Goal: Entertainment & Leisure: Consume media (video, audio)

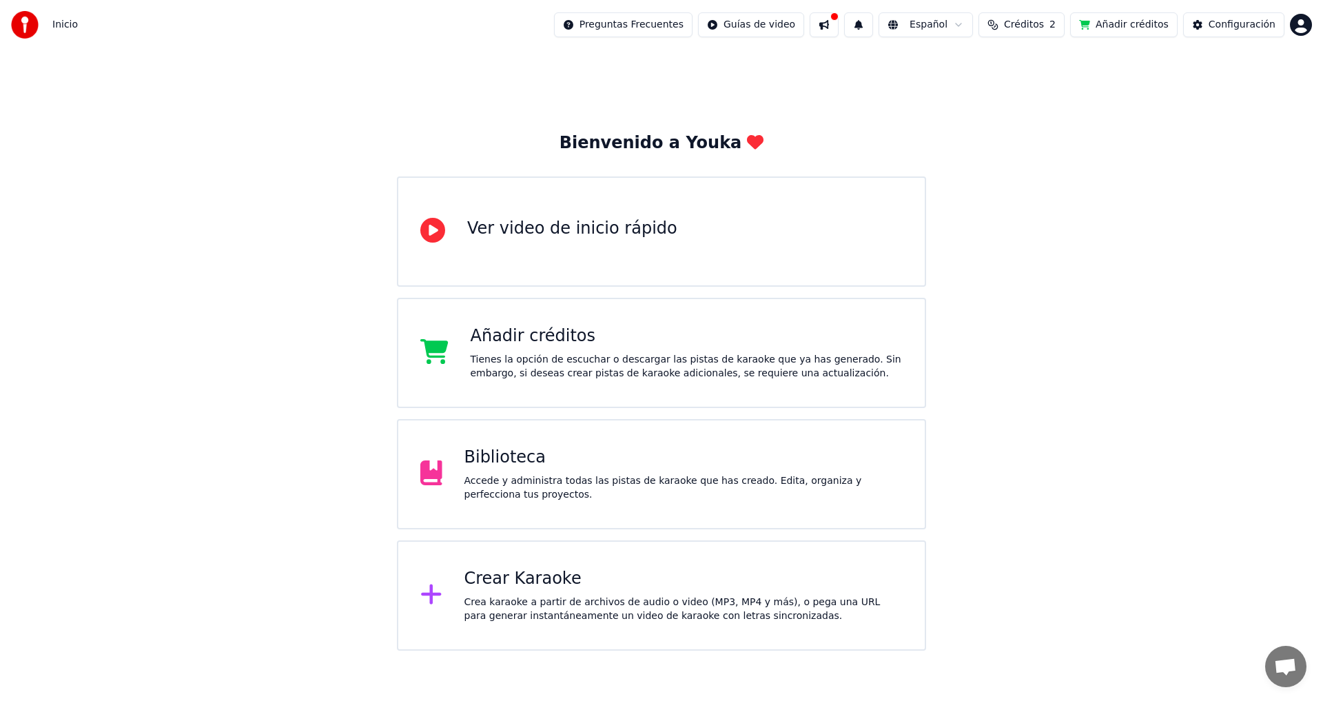
click at [579, 209] on div "Ver video de inicio rápido" at bounding box center [661, 231] width 529 height 110
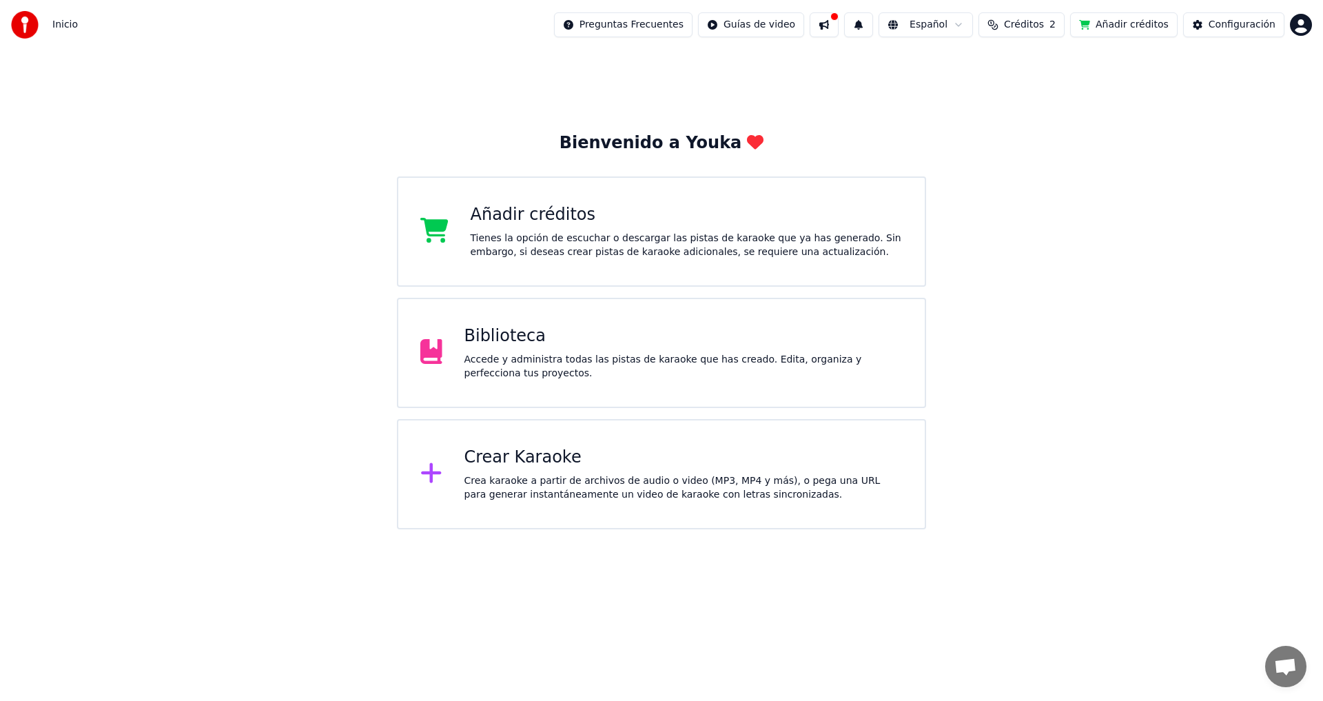
click at [494, 484] on div "Crea karaoke a partir de archivos de audio o video (MP3, MP4 y más), o pega una…" at bounding box center [683, 488] width 439 height 28
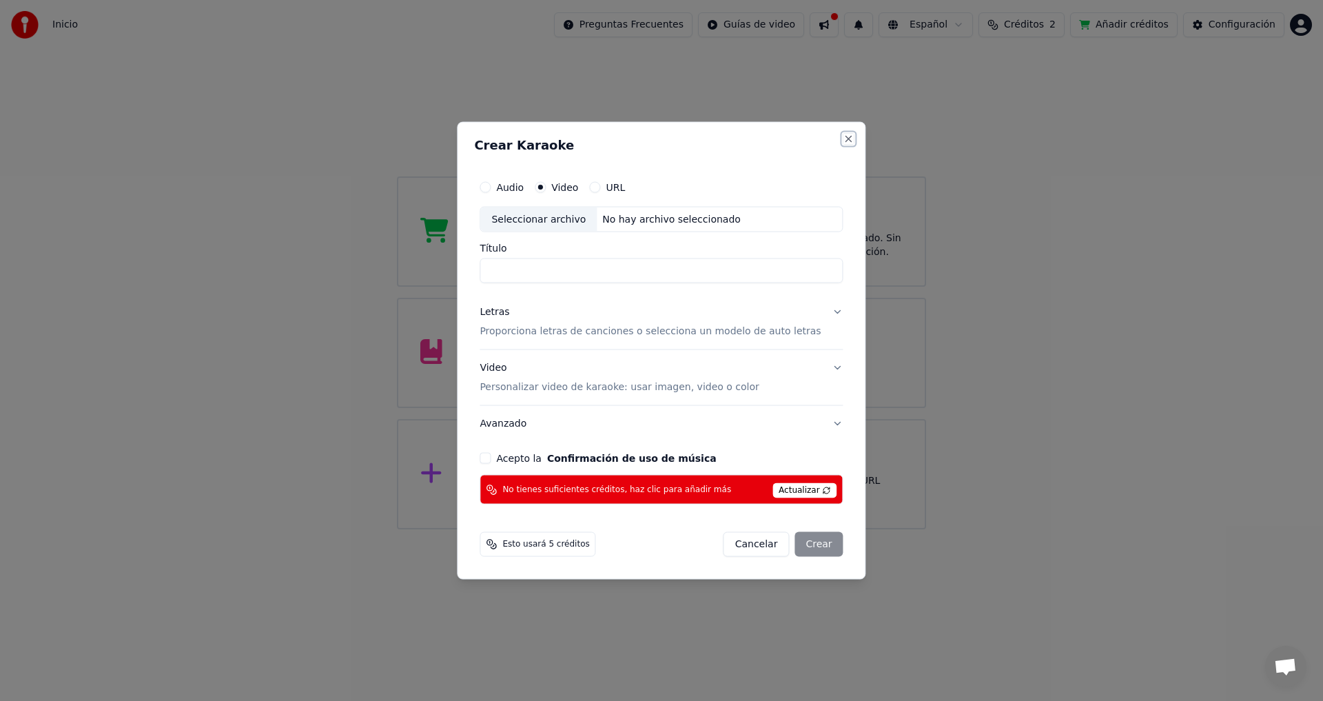
click at [843, 139] on button "Close" at bounding box center [848, 138] width 11 height 11
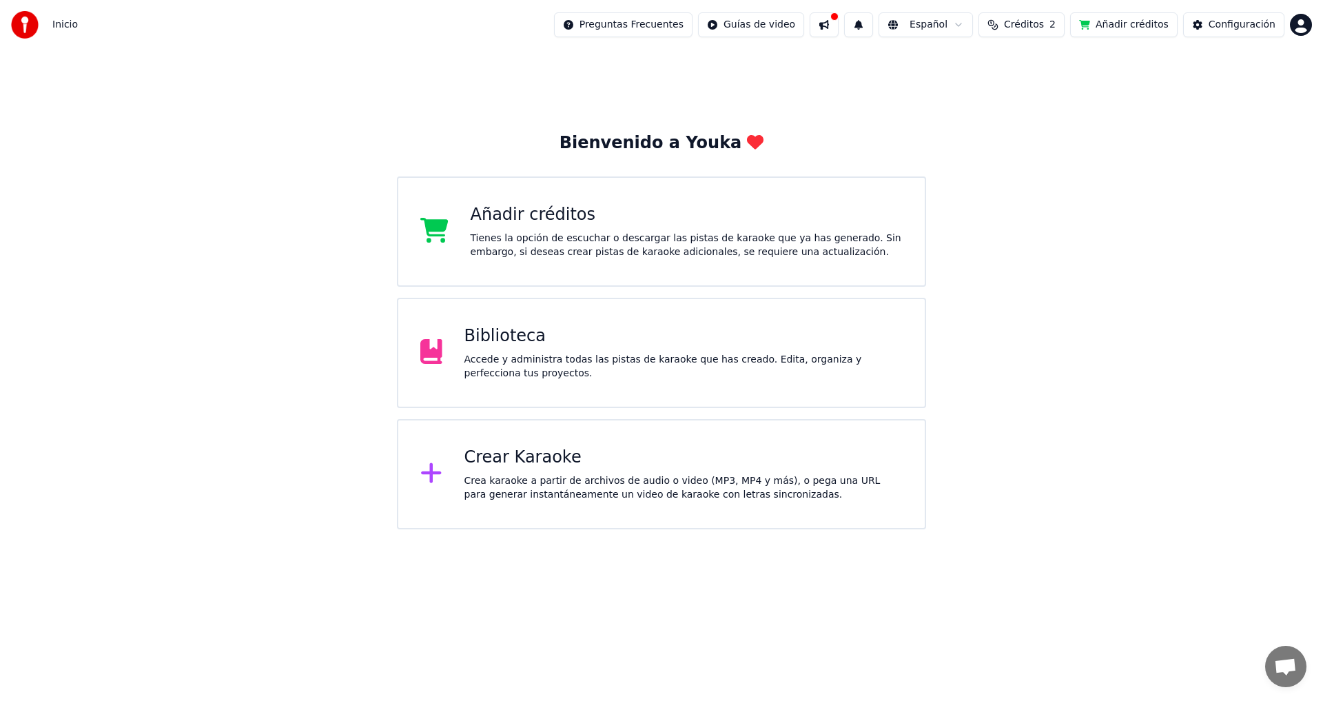
click at [664, 27] on html "Inicio Preguntas Frecuentes Guías de video Español Créditos 2 Añadir créditos C…" at bounding box center [661, 264] width 1323 height 529
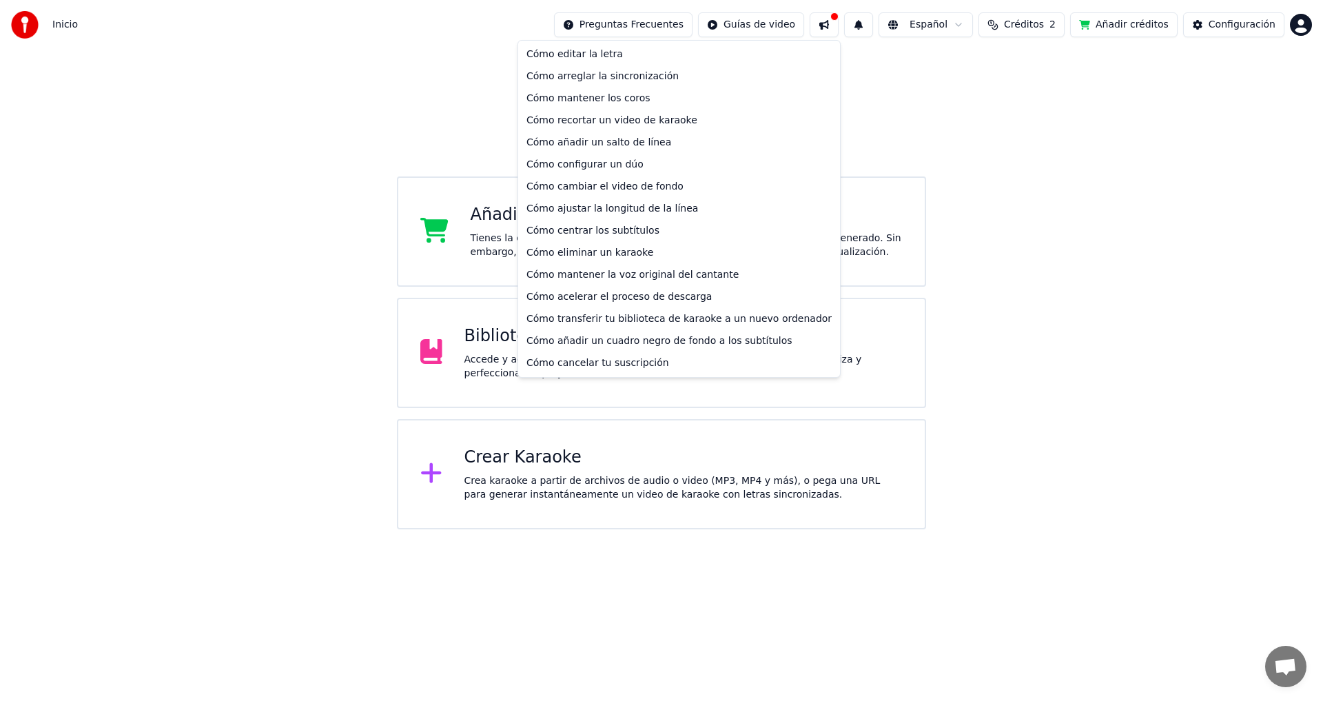
click at [774, 21] on html "Inicio Preguntas Frecuentes Guías de video Español Créditos 2 Añadir créditos C…" at bounding box center [661, 264] width 1323 height 529
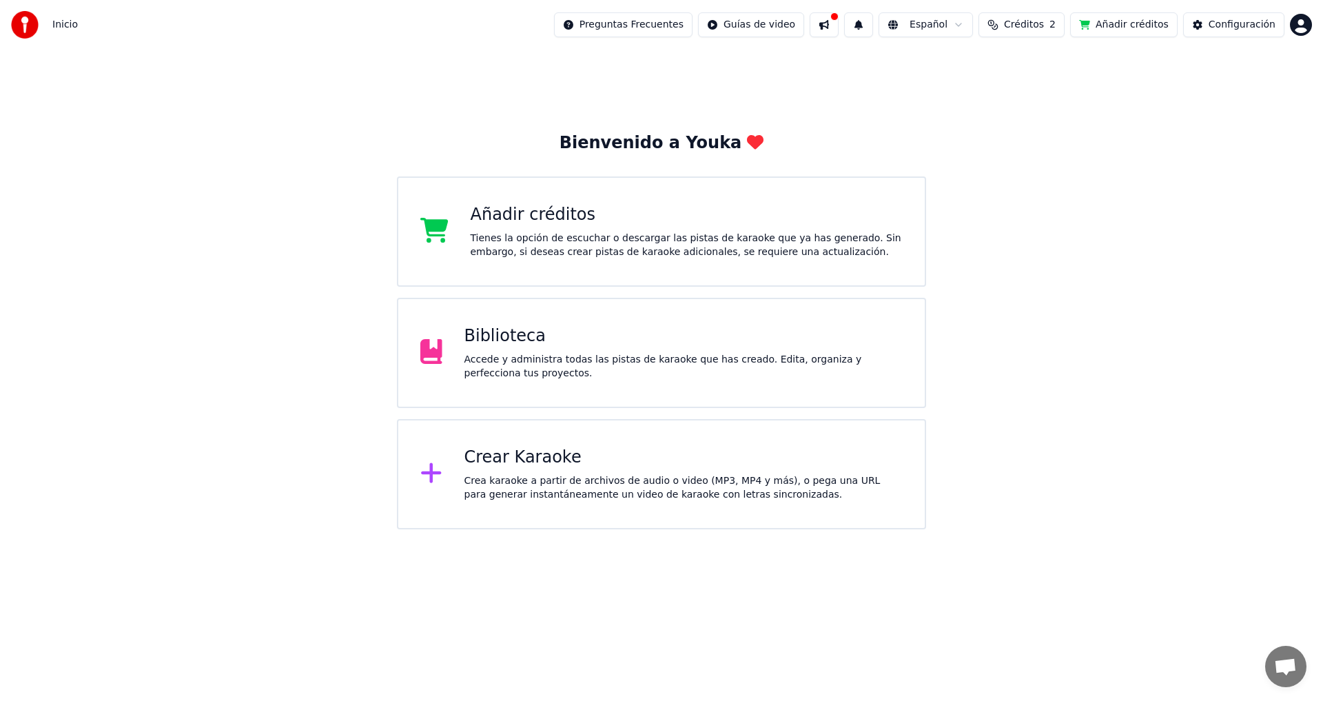
click at [578, 458] on div "Crear Karaoke" at bounding box center [683, 457] width 439 height 22
click at [500, 486] on div "Crea karaoke a partir de archivos de audio o video (MP3, MP4 y más), o pega una…" at bounding box center [683, 488] width 439 height 28
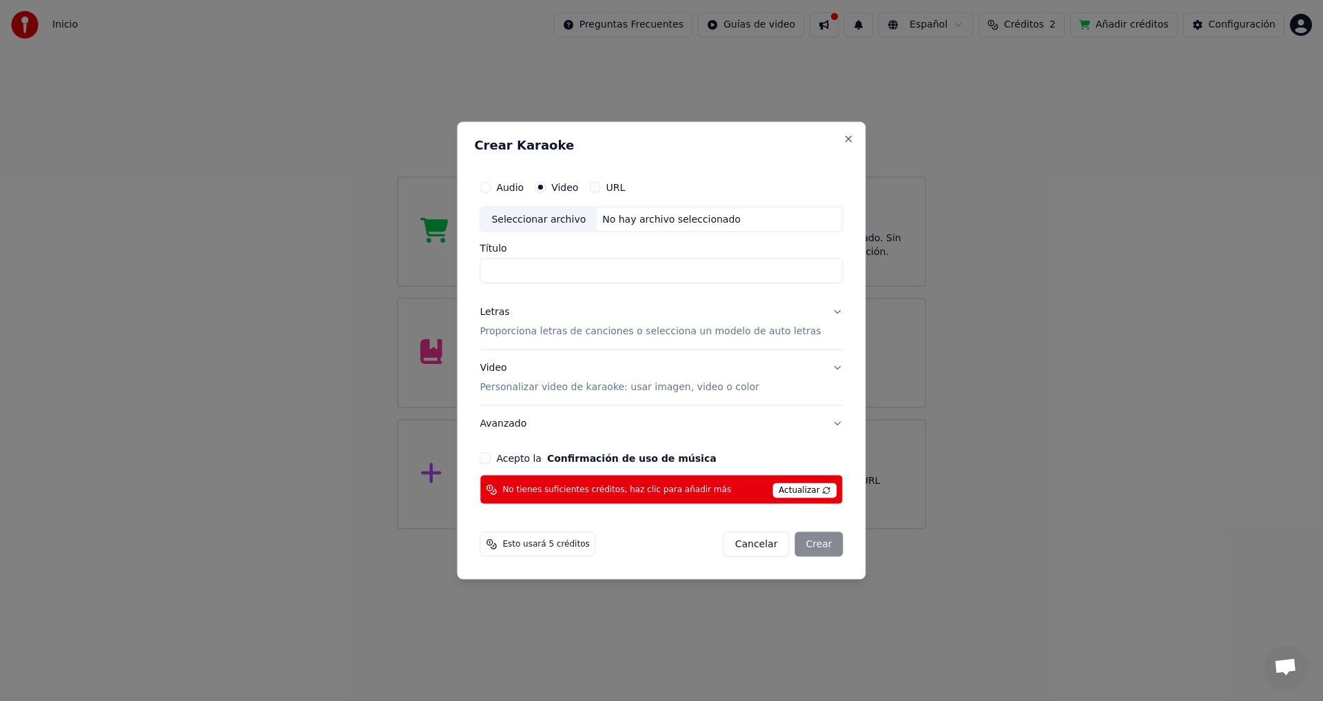
click at [742, 544] on button "Cancelar" at bounding box center [756, 544] width 66 height 25
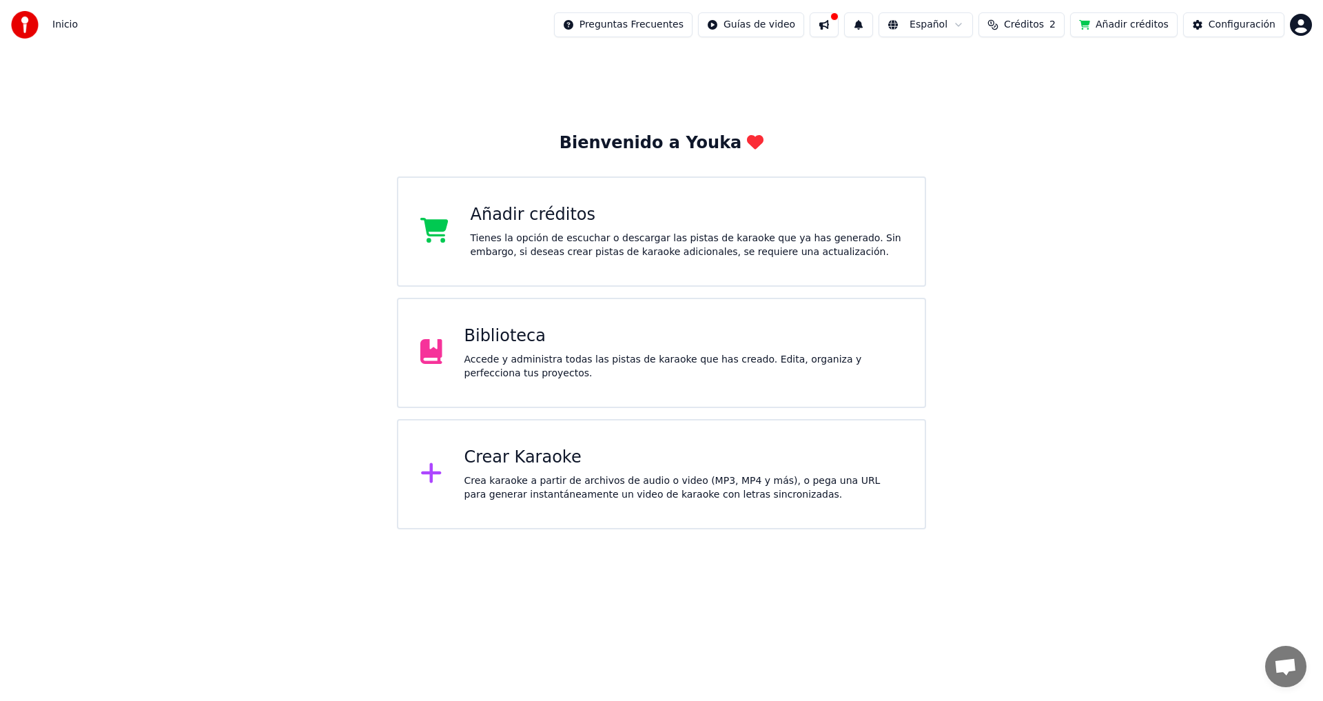
click at [1039, 21] on span "Créditos" at bounding box center [1024, 25] width 40 height 14
click at [1119, 21] on button "Añadir créditos" at bounding box center [1123, 24] width 107 height 25
click at [1214, 26] on div "Configuración" at bounding box center [1242, 25] width 67 height 14
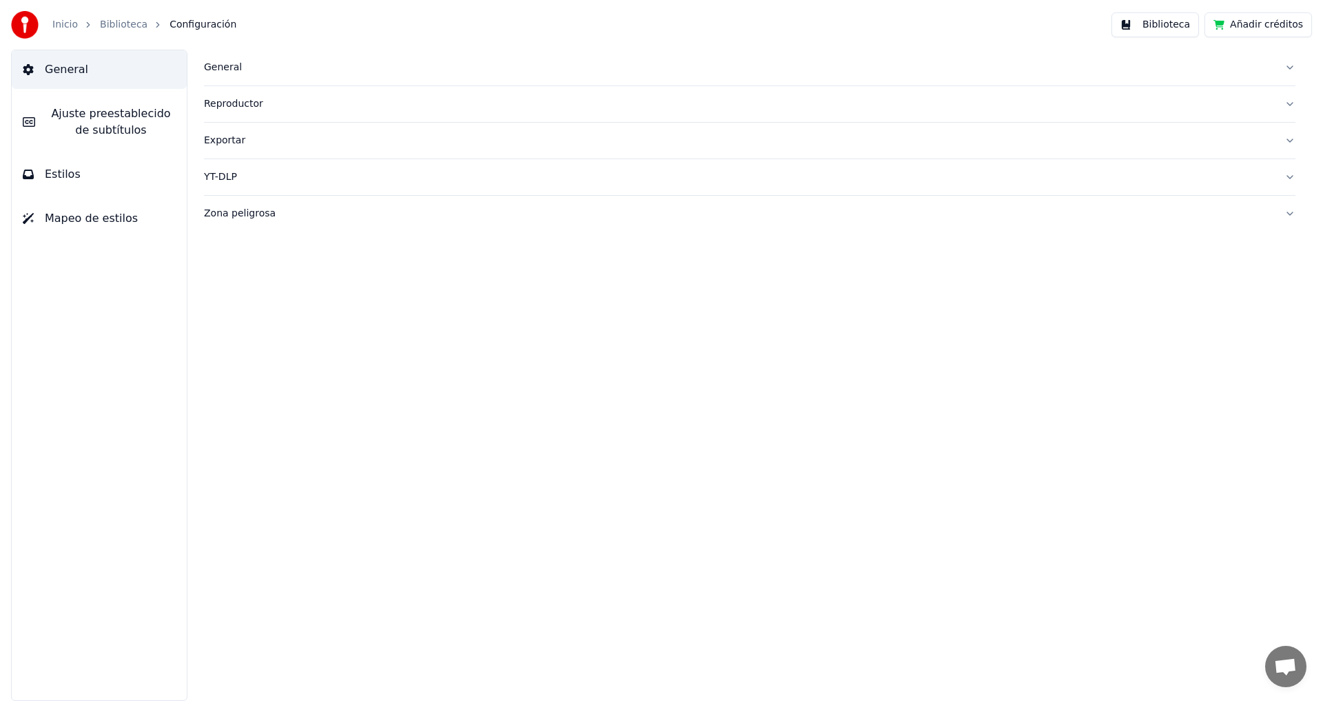
click at [99, 127] on span "Ajuste preestablecido de subtítulos" at bounding box center [111, 121] width 130 height 33
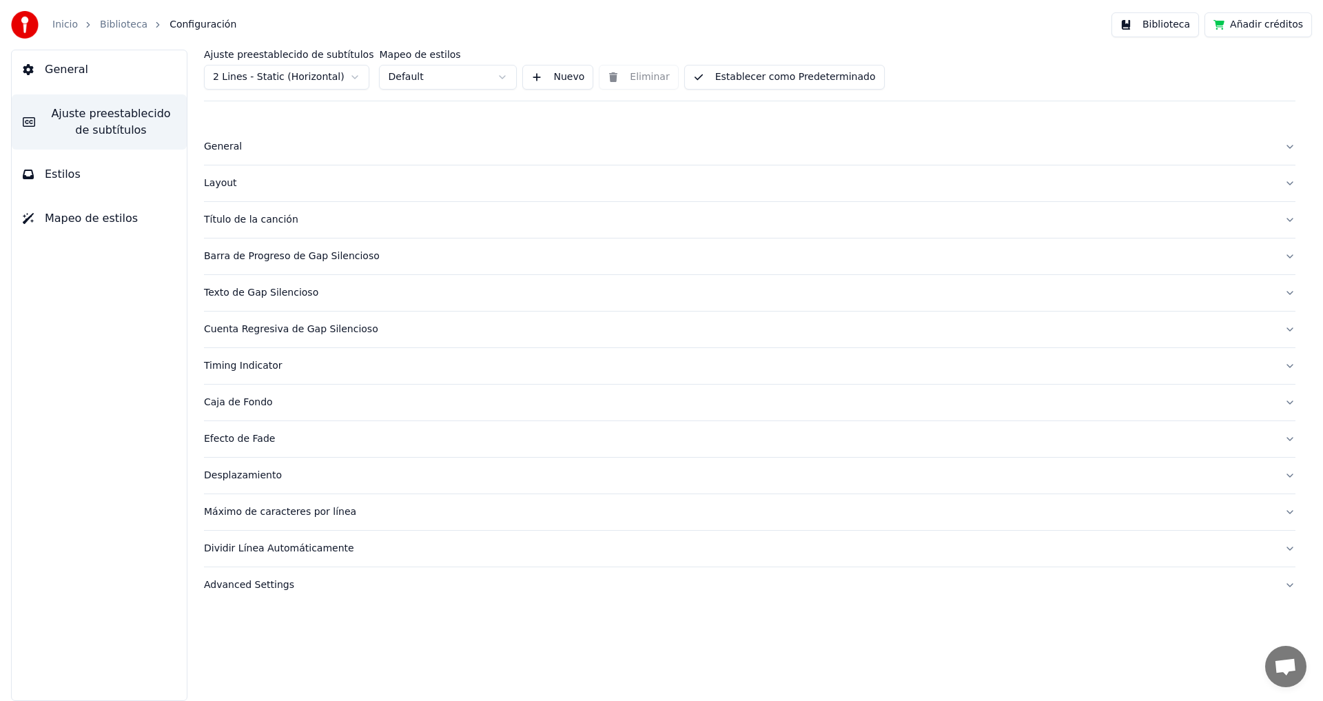
click at [67, 166] on span "Estilos" at bounding box center [63, 174] width 36 height 17
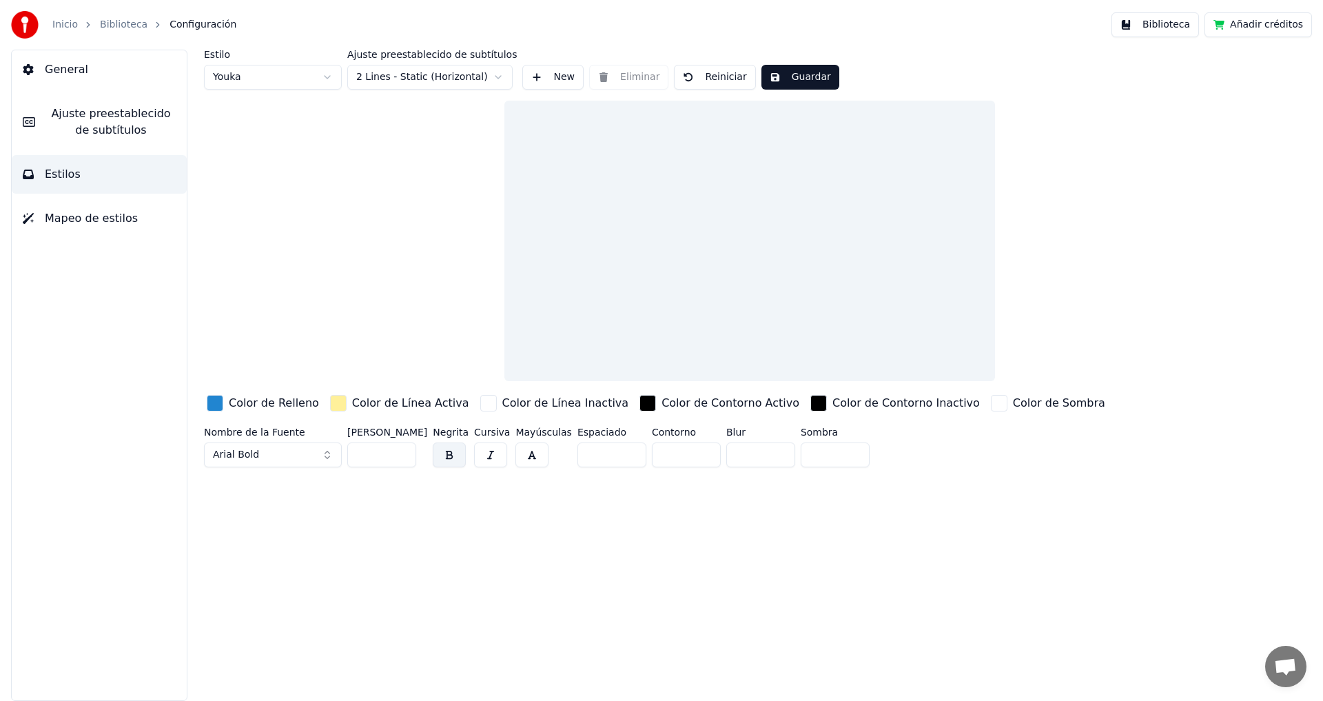
click at [68, 220] on span "Mapeo de estilos" at bounding box center [91, 218] width 93 height 17
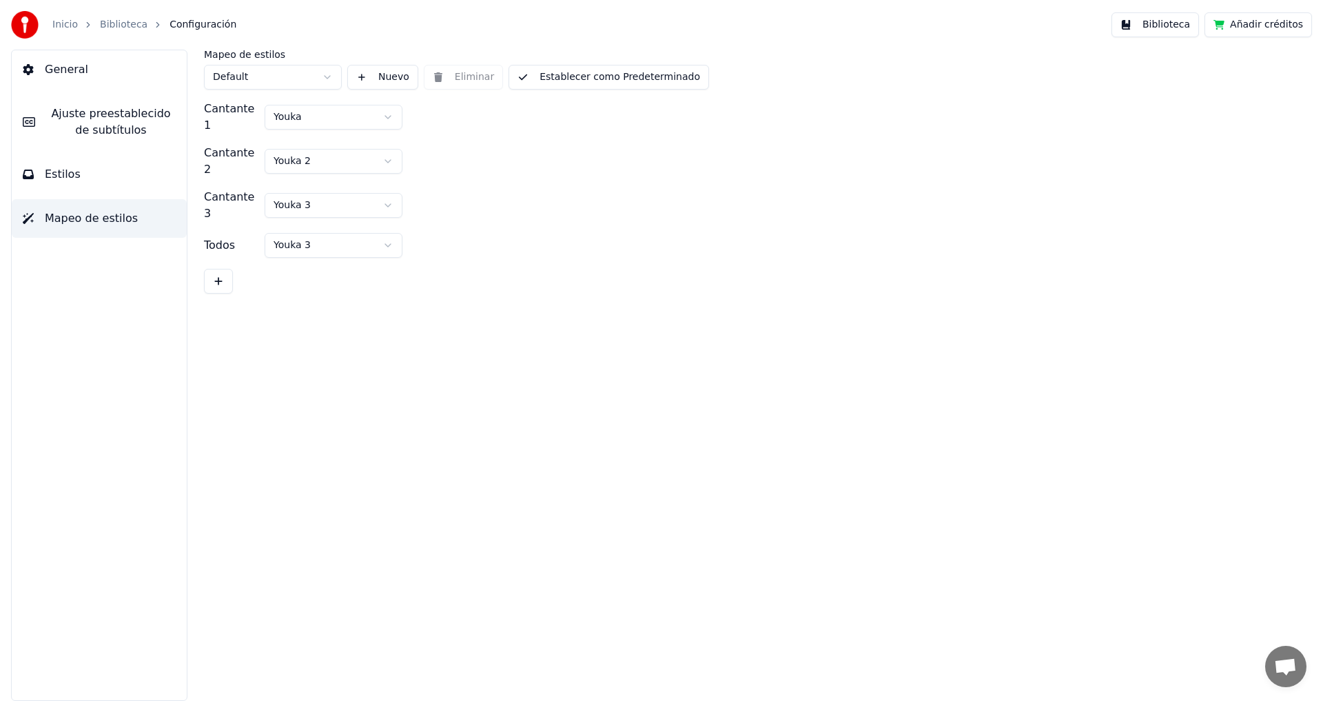
click at [94, 172] on button "Estilos" at bounding box center [99, 174] width 175 height 39
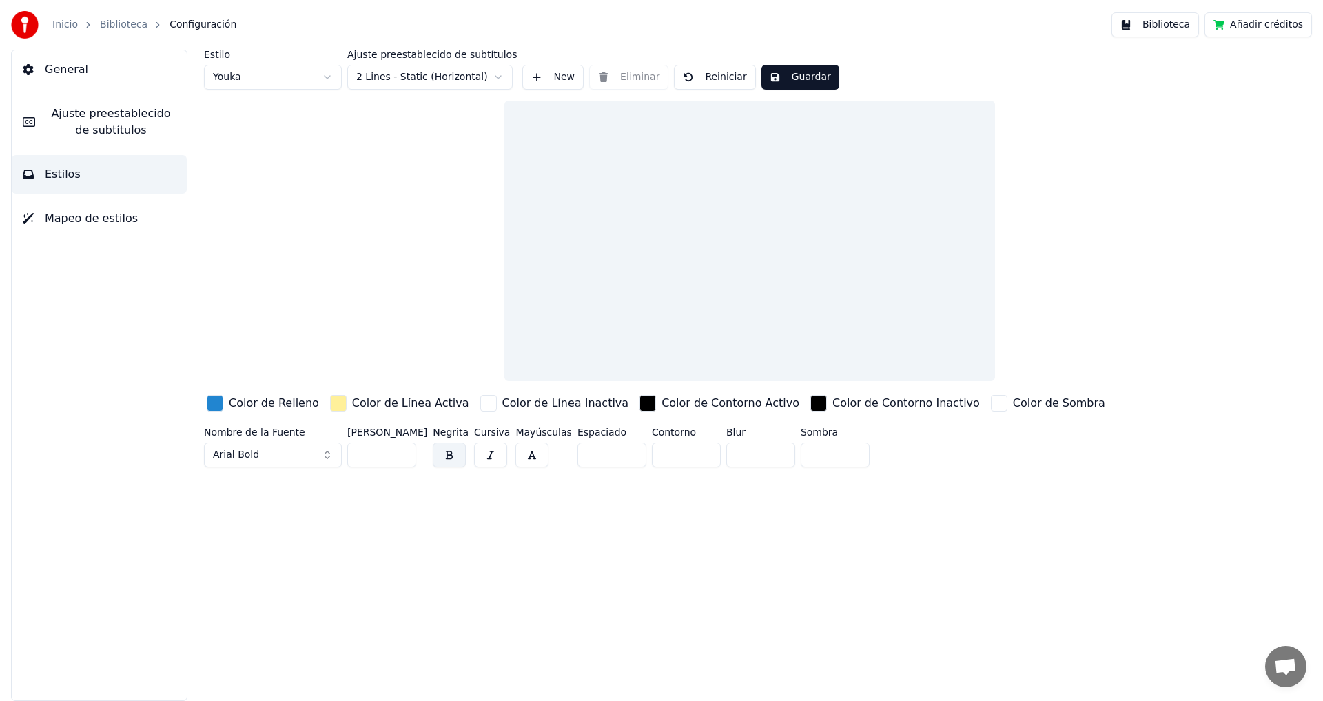
click at [108, 134] on span "Ajuste preestablecido de subtítulos" at bounding box center [111, 121] width 130 height 33
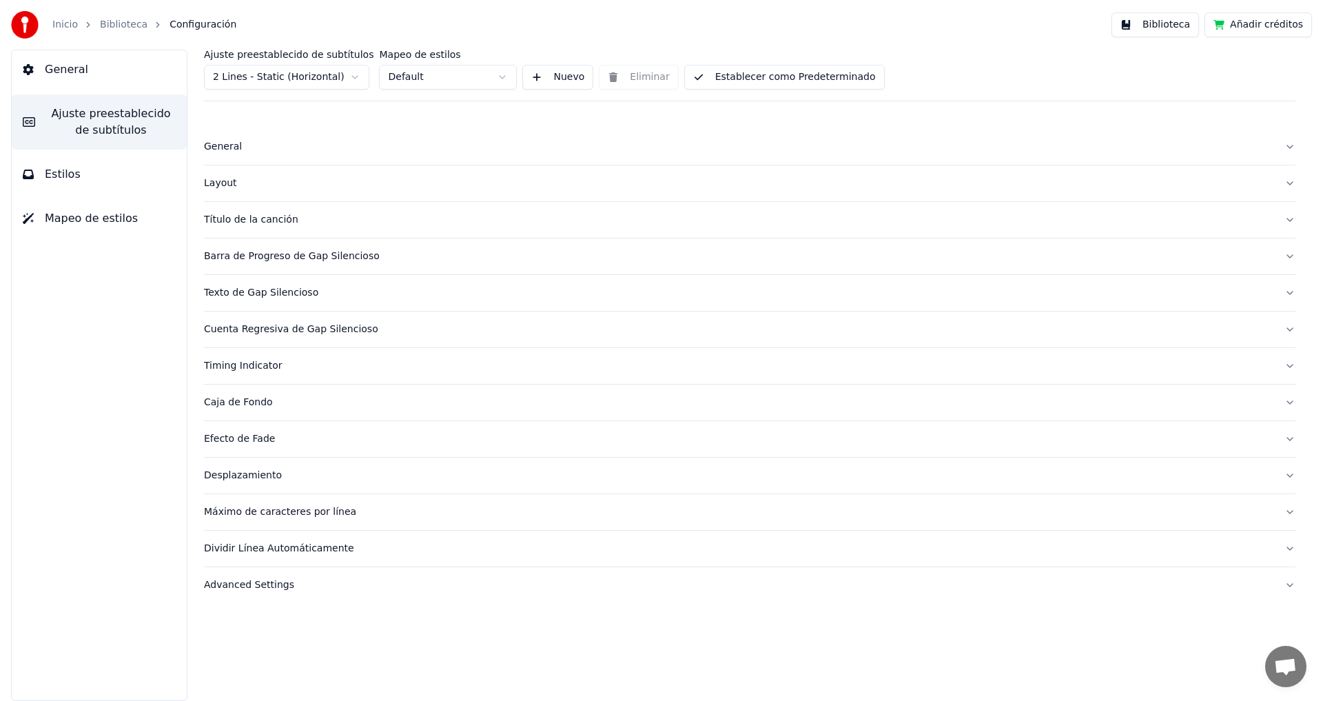
click at [120, 71] on button "General" at bounding box center [99, 69] width 175 height 39
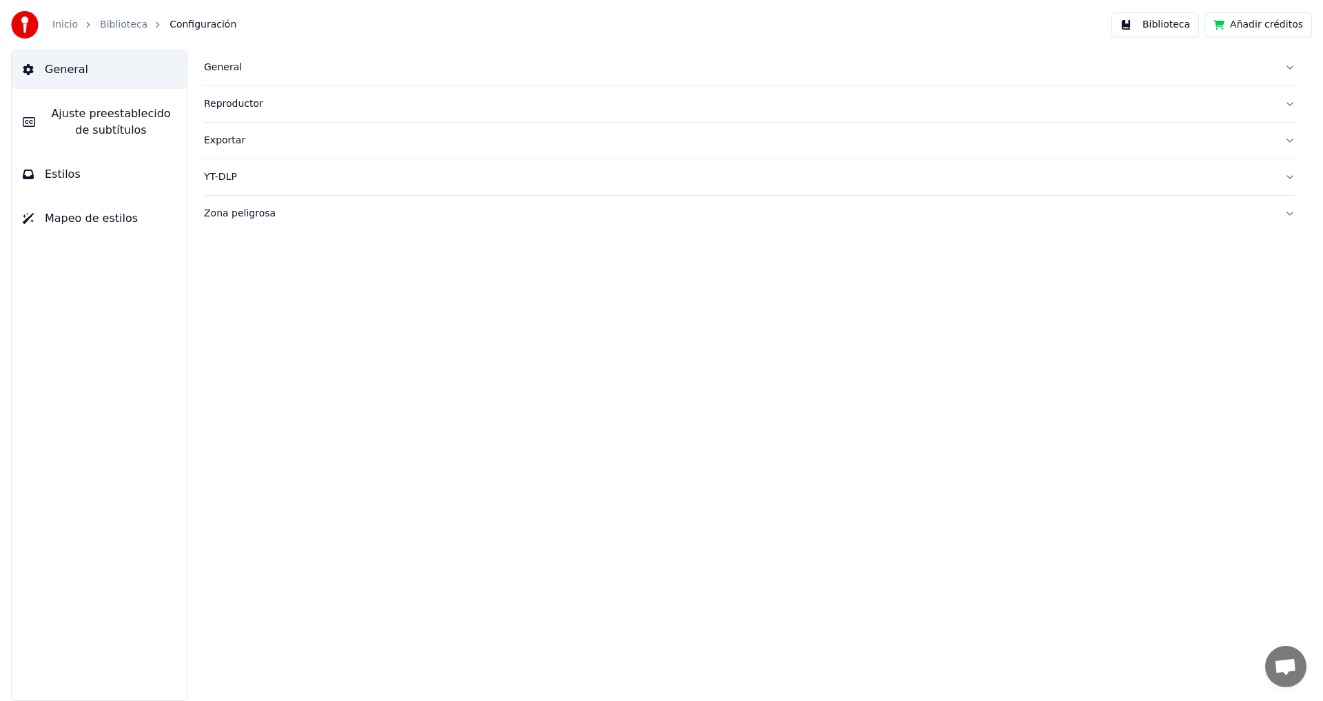
click at [214, 62] on div "General" at bounding box center [738, 68] width 1069 height 14
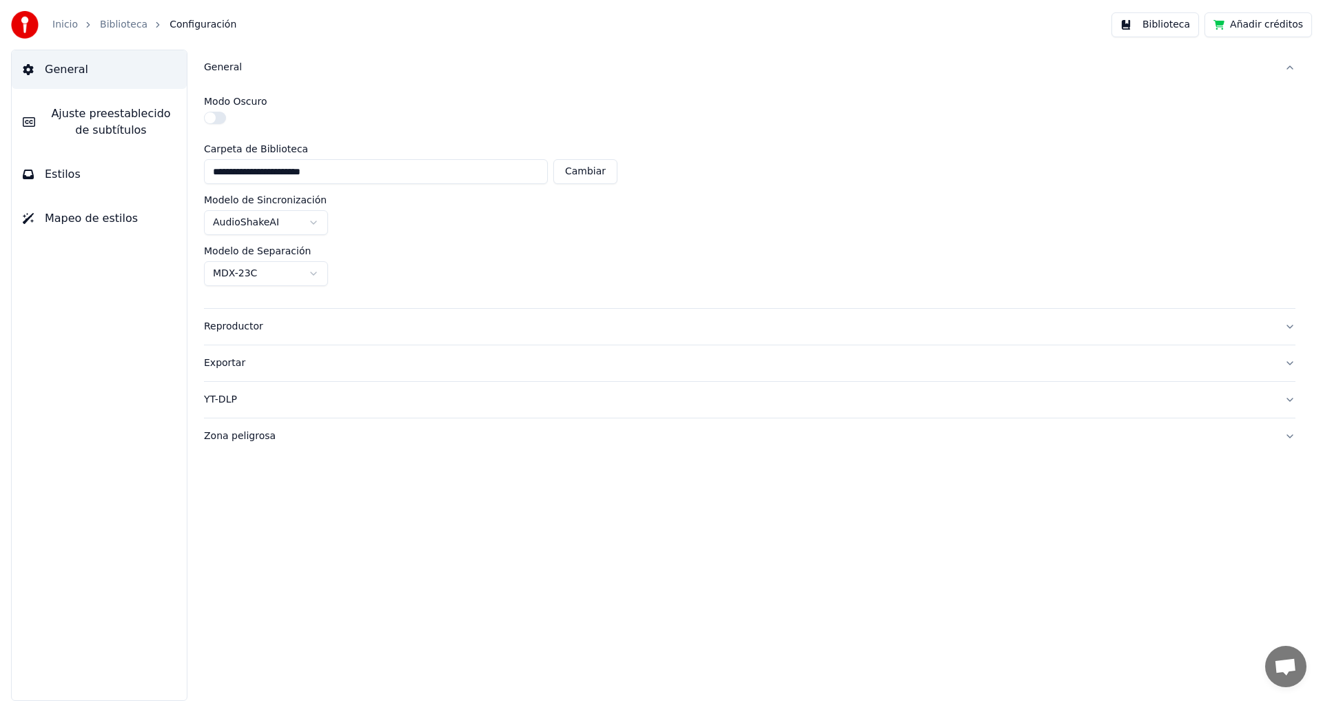
click at [574, 174] on button "Cambiar" at bounding box center [585, 171] width 64 height 25
click at [209, 116] on button "button" at bounding box center [215, 118] width 22 height 12
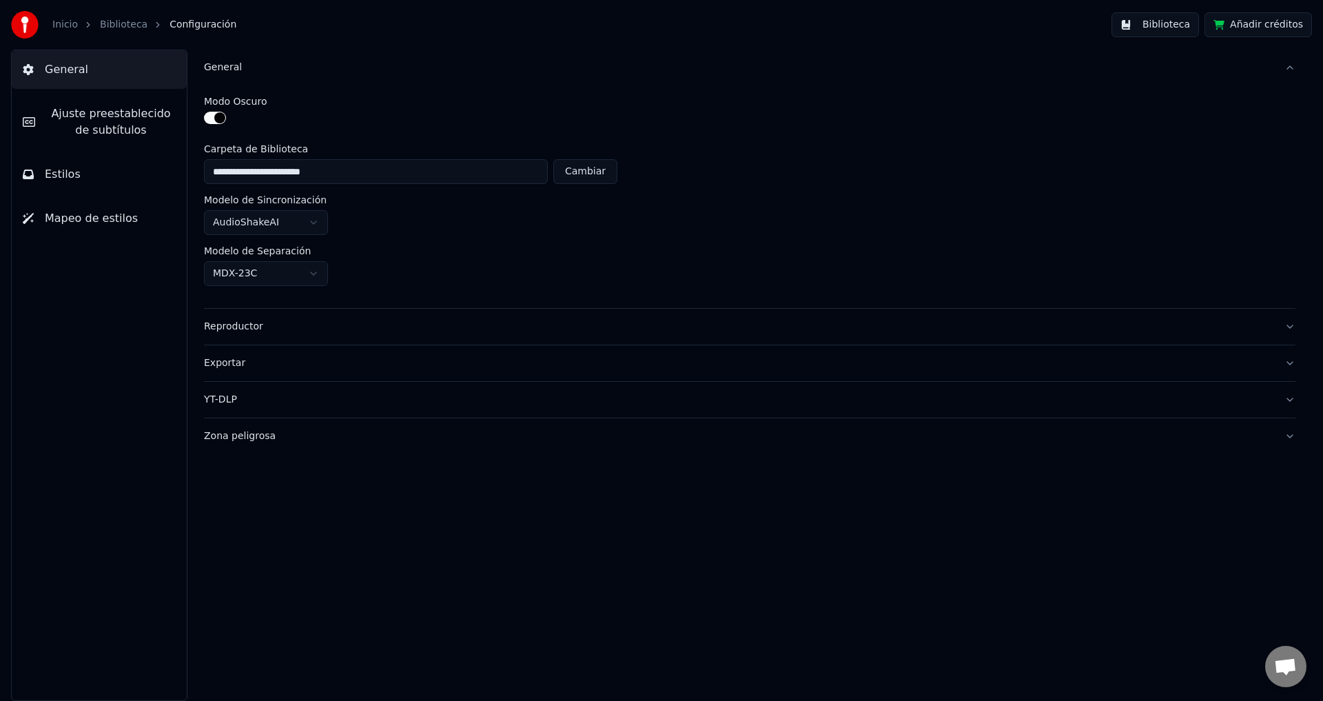
click at [116, 114] on span "Ajuste preestablecido de subtítulos" at bounding box center [111, 121] width 130 height 33
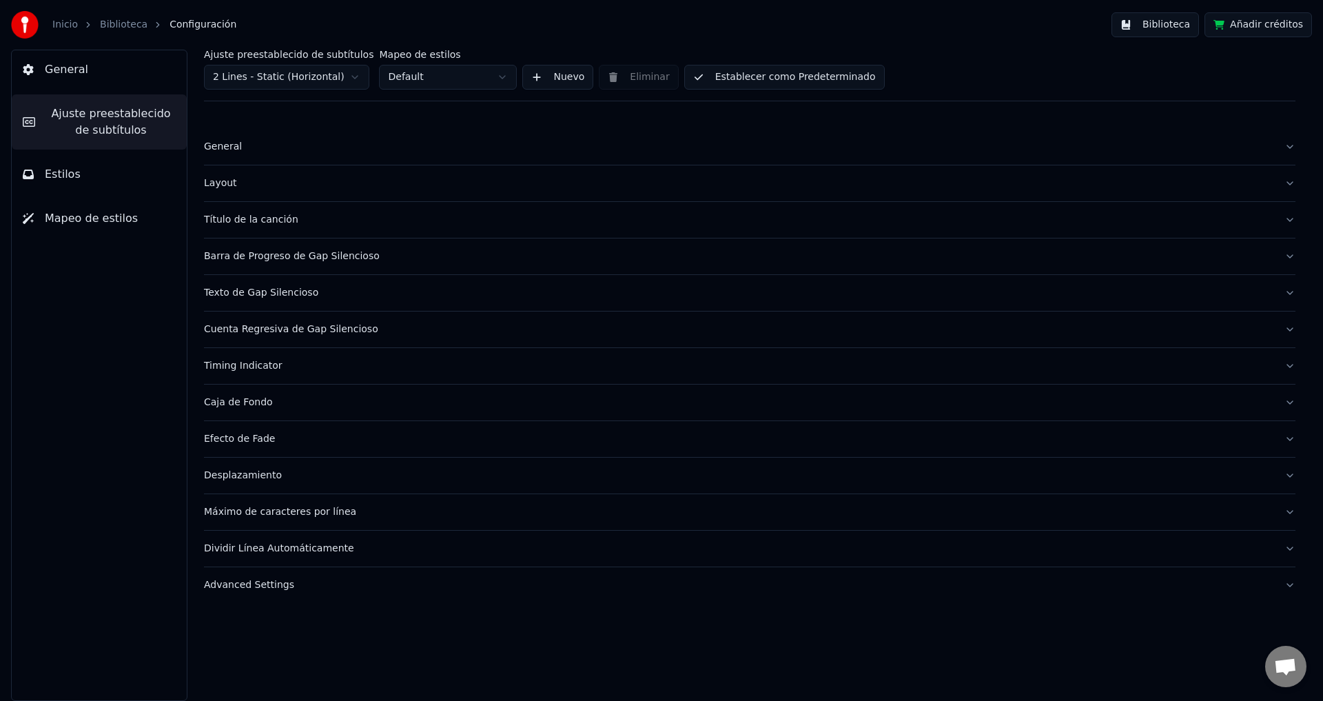
click at [83, 172] on button "Estilos" at bounding box center [99, 174] width 175 height 39
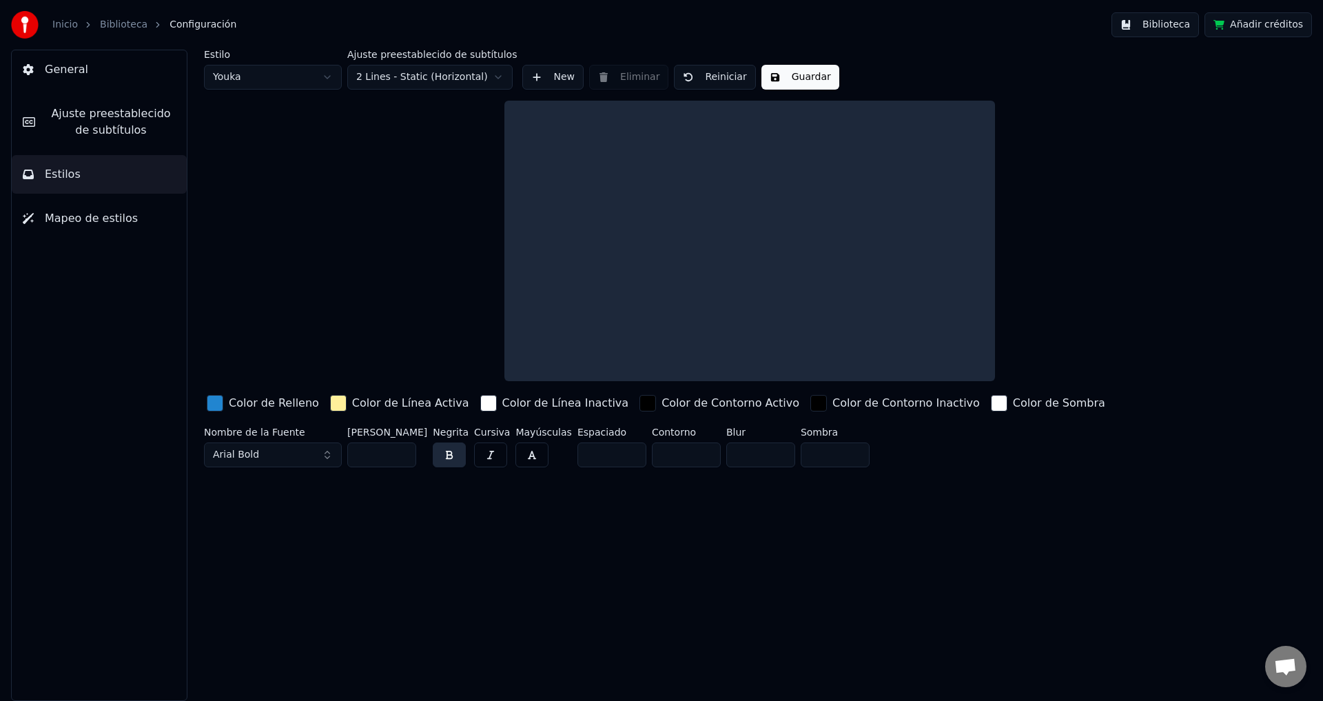
click at [571, 221] on div at bounding box center [749, 241] width 491 height 280
click at [590, 245] on div at bounding box center [749, 241] width 491 height 280
click at [691, 81] on button "Reiniciar" at bounding box center [714, 77] width 81 height 25
click at [1155, 37] on button "Biblioteca" at bounding box center [1155, 24] width 88 height 25
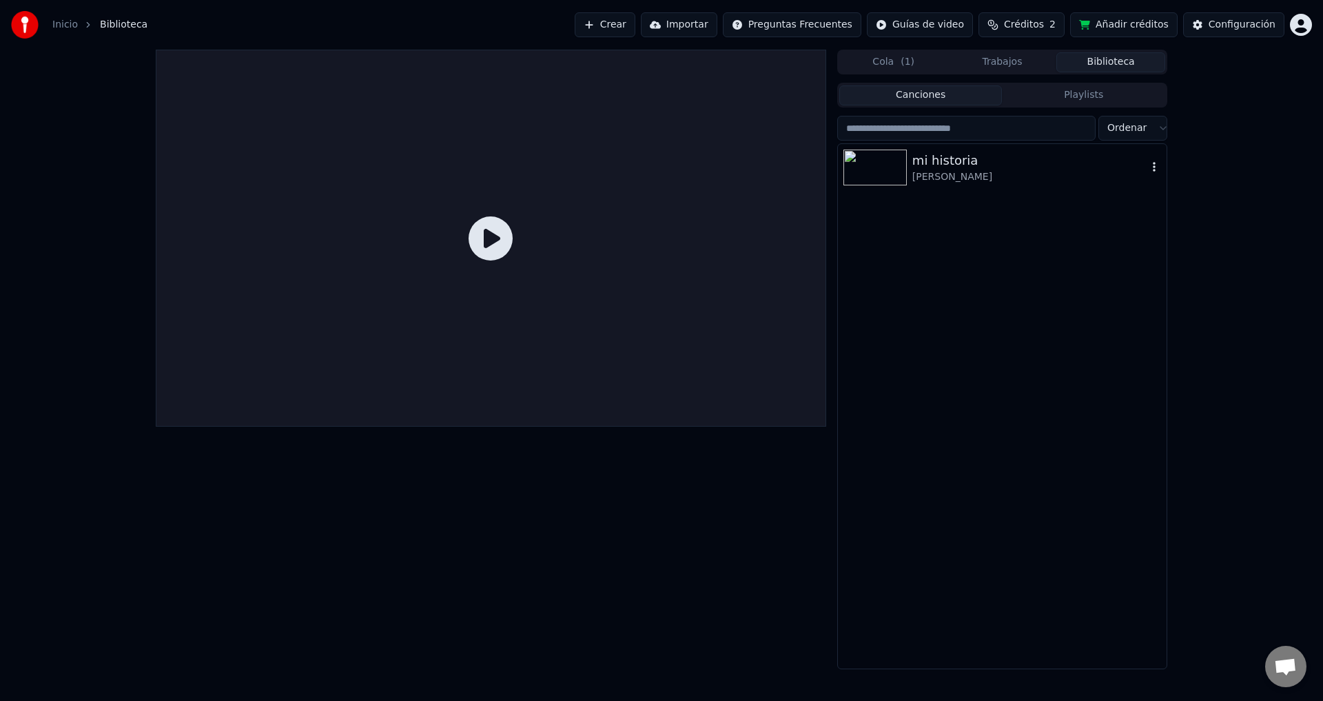
click at [987, 170] on div "[PERSON_NAME]" at bounding box center [1029, 177] width 235 height 14
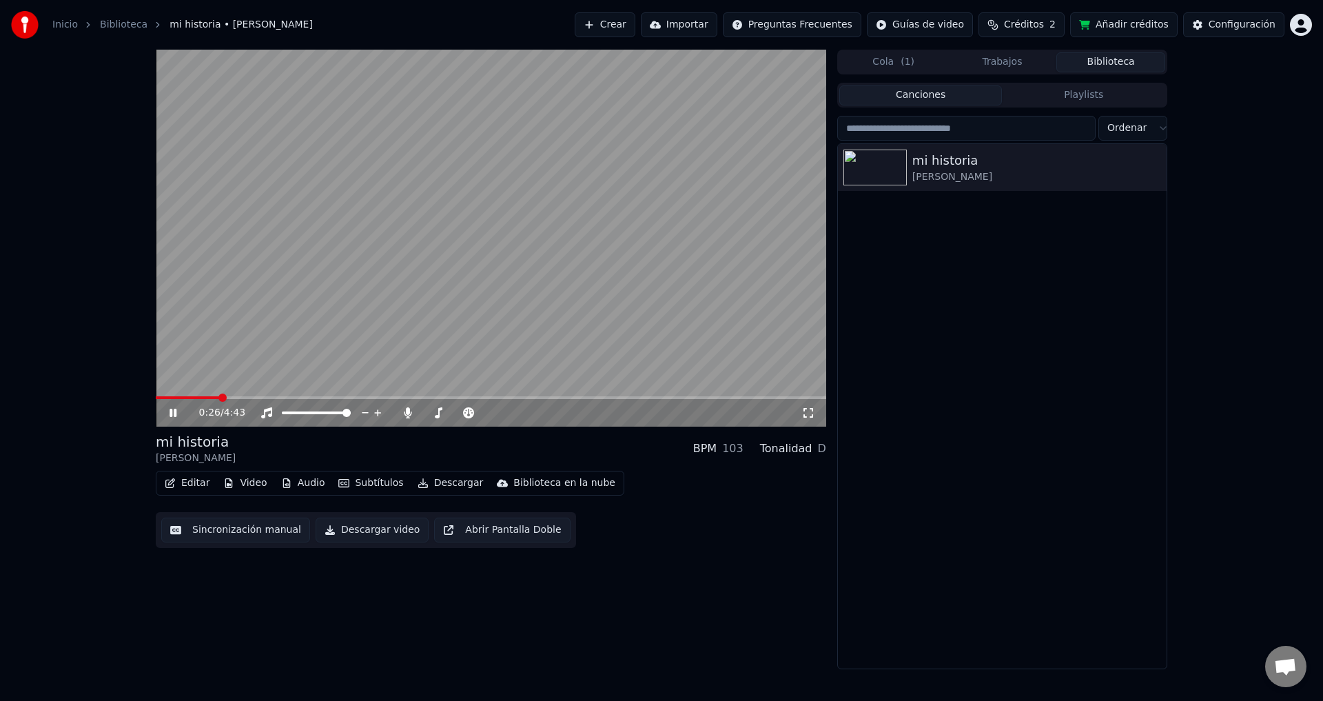
click at [243, 395] on video at bounding box center [491, 238] width 670 height 377
click at [254, 398] on span at bounding box center [491, 397] width 670 height 3
click at [326, 526] on button "Descargar video" at bounding box center [372, 529] width 113 height 25
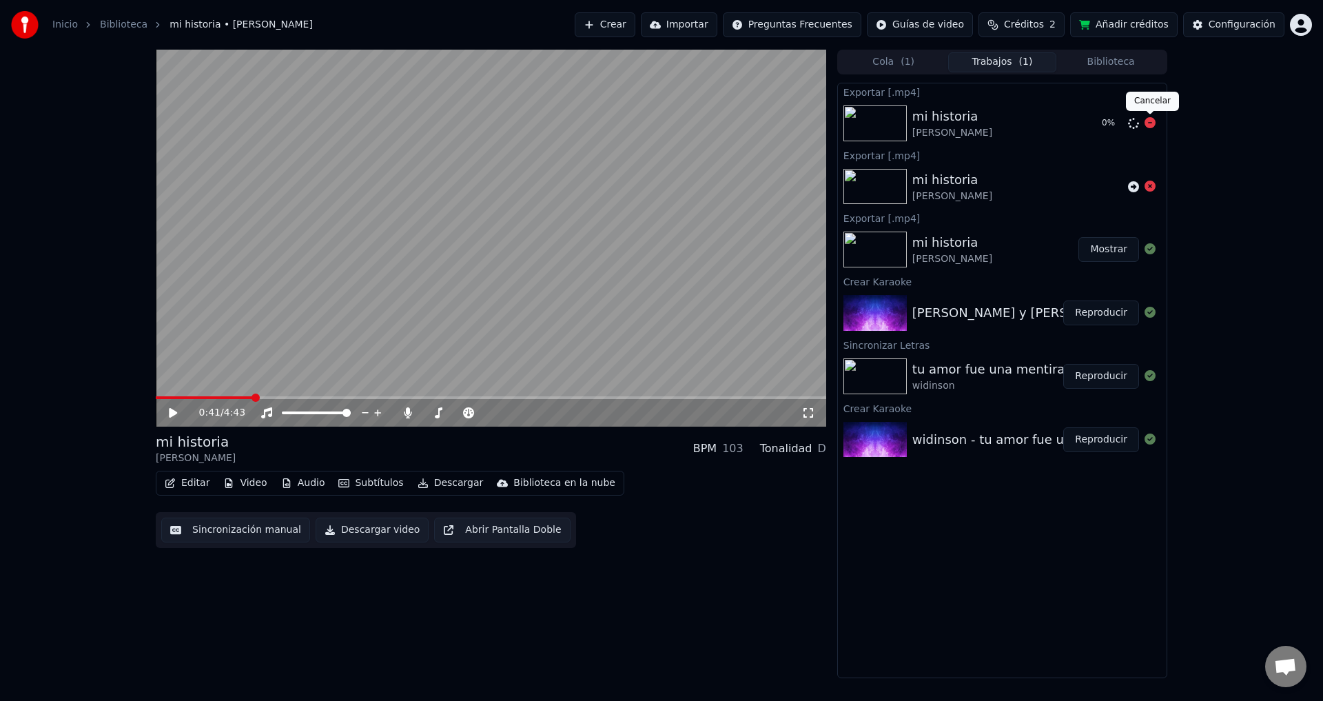
click at [1152, 123] on icon at bounding box center [1149, 122] width 11 height 11
click at [1047, 196] on div "mi historia [PERSON_NAME]" at bounding box center [1017, 186] width 210 height 33
click at [1131, 189] on icon at bounding box center [1133, 186] width 11 height 11
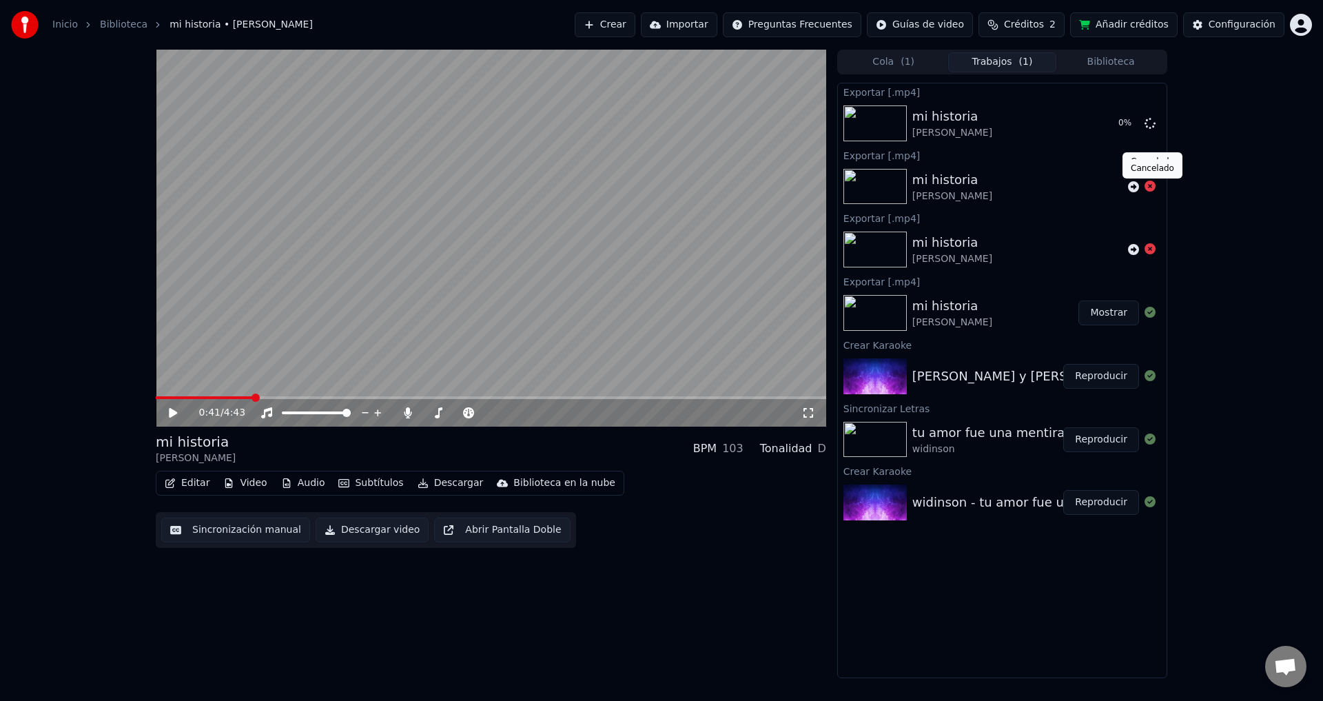
click at [1149, 186] on icon at bounding box center [1149, 186] width 11 height 11
click at [1150, 188] on icon at bounding box center [1149, 186] width 11 height 11
click at [353, 302] on video at bounding box center [491, 238] width 670 height 377
drag, startPoint x: 172, startPoint y: 418, endPoint x: 178, endPoint y: 414, distance: 7.5
click at [172, 419] on div "0:44 / 4:43" at bounding box center [490, 413] width 659 height 14
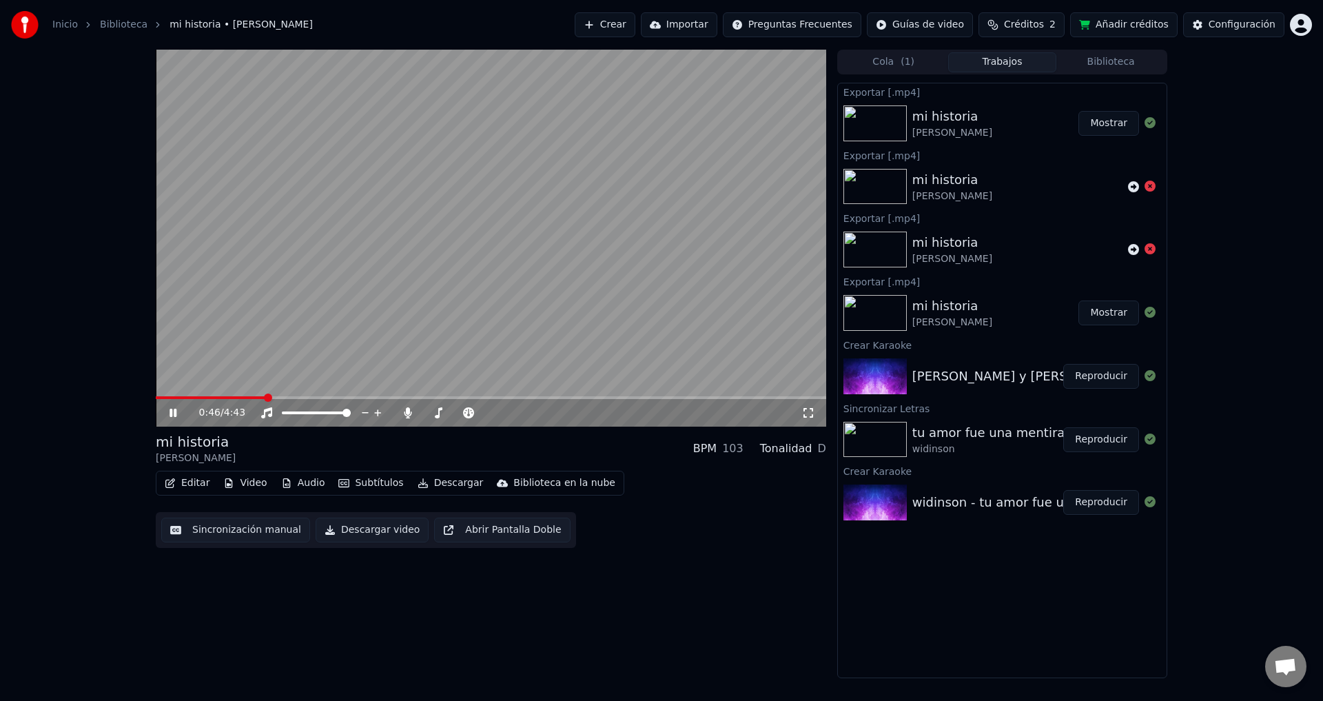
click at [1110, 127] on button "Mostrar" at bounding box center [1108, 123] width 61 height 25
click at [179, 413] on icon at bounding box center [183, 412] width 32 height 11
